Goal: Find specific page/section: Find specific page/section

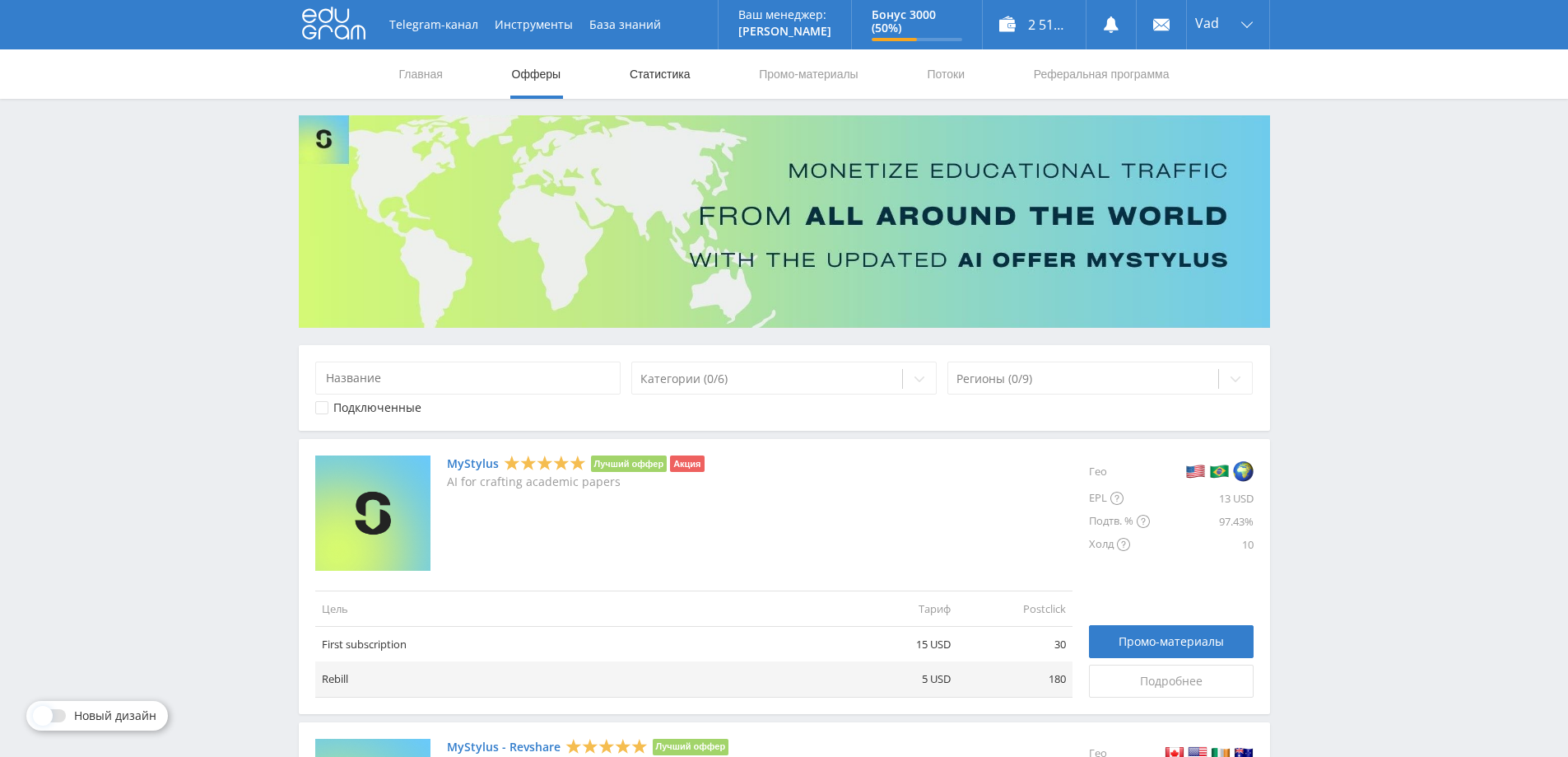
click at [660, 78] on link "Статистика" at bounding box center [660, 74] width 64 height 50
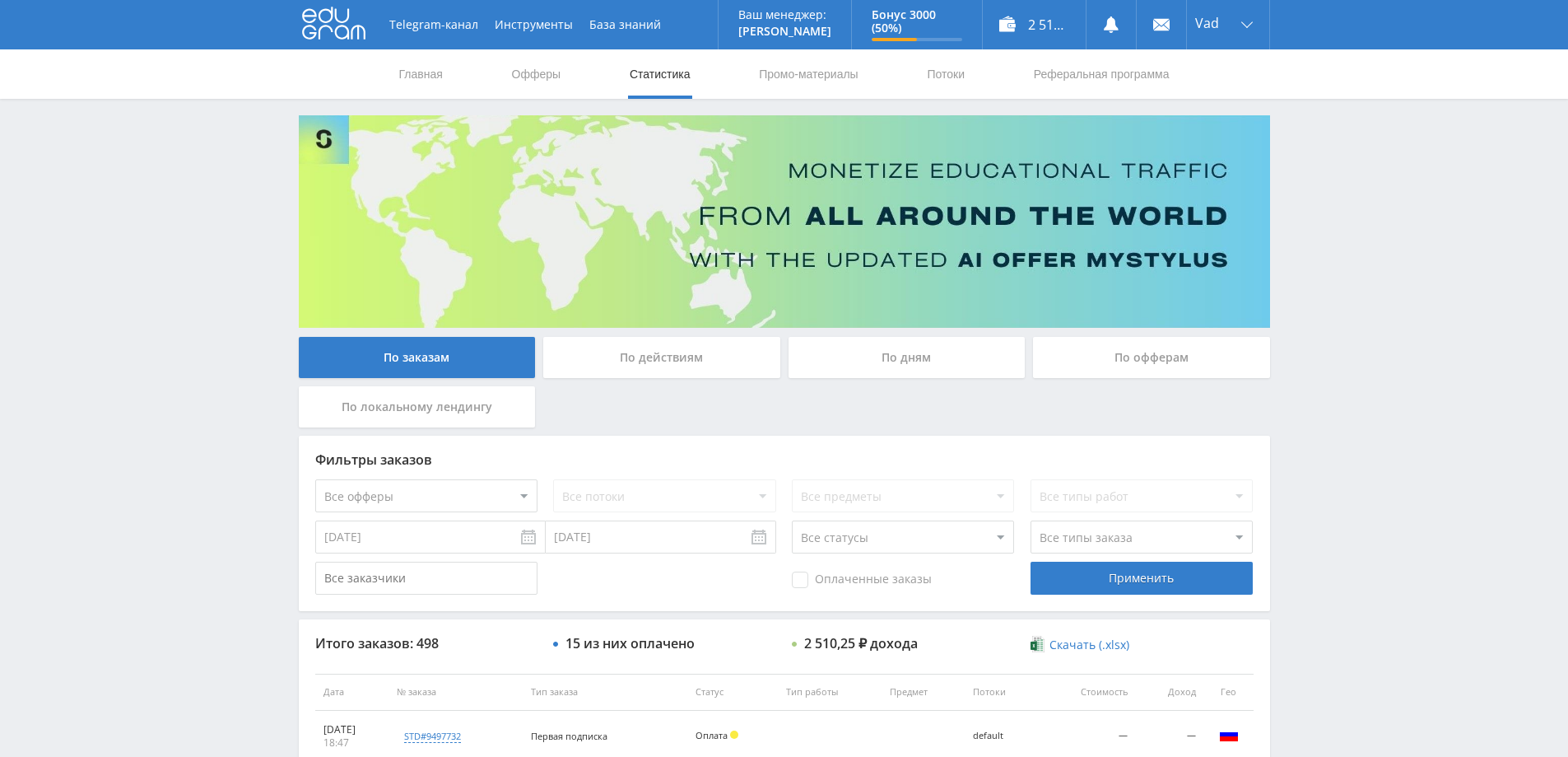
click at [898, 361] on div "По дням" at bounding box center [908, 357] width 237 height 41
click at [0, 0] on input "По дням" at bounding box center [0, 0] width 0 height 0
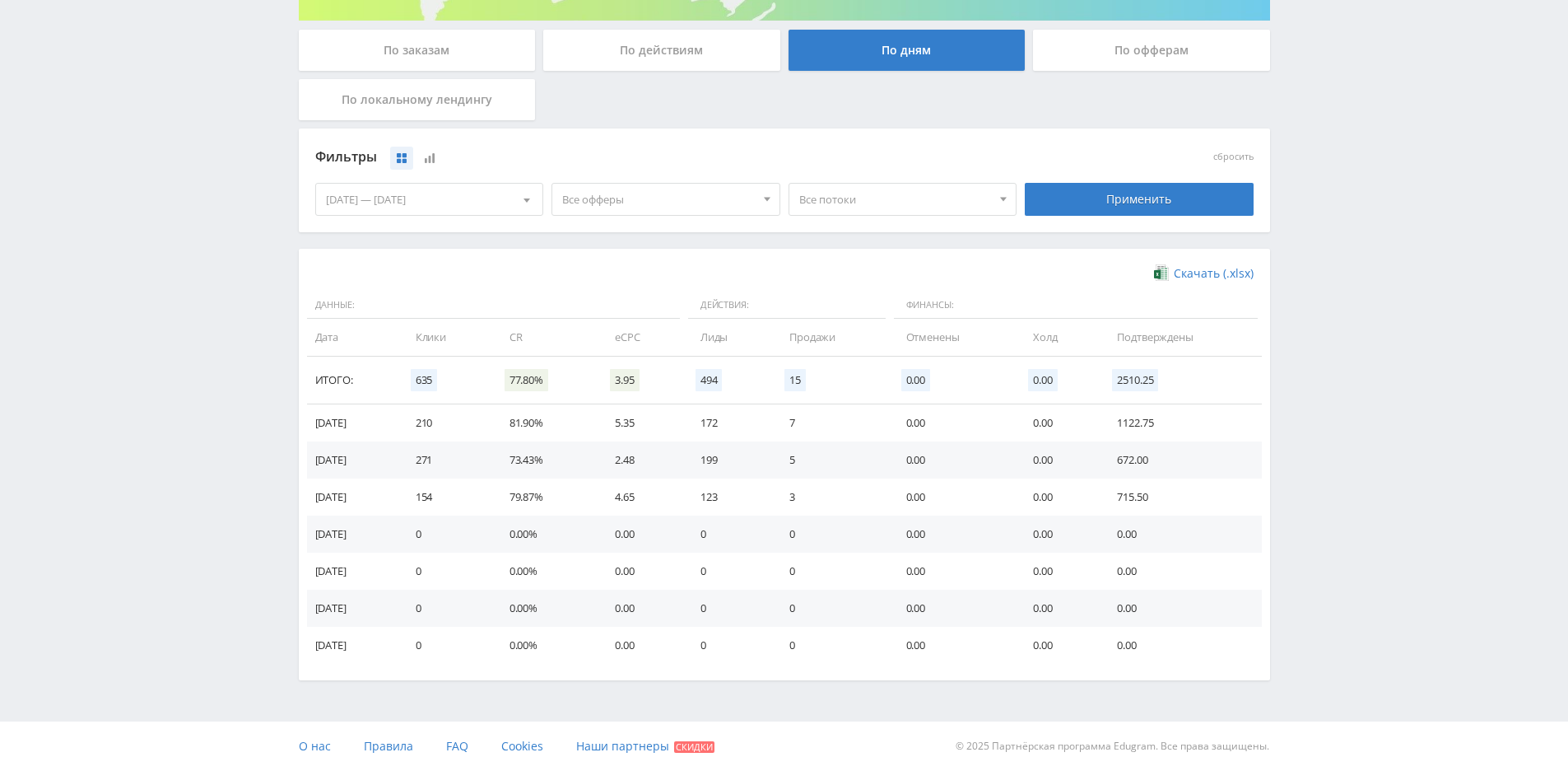
scroll to position [321, 0]
